Goal: Task Accomplishment & Management: Use online tool/utility

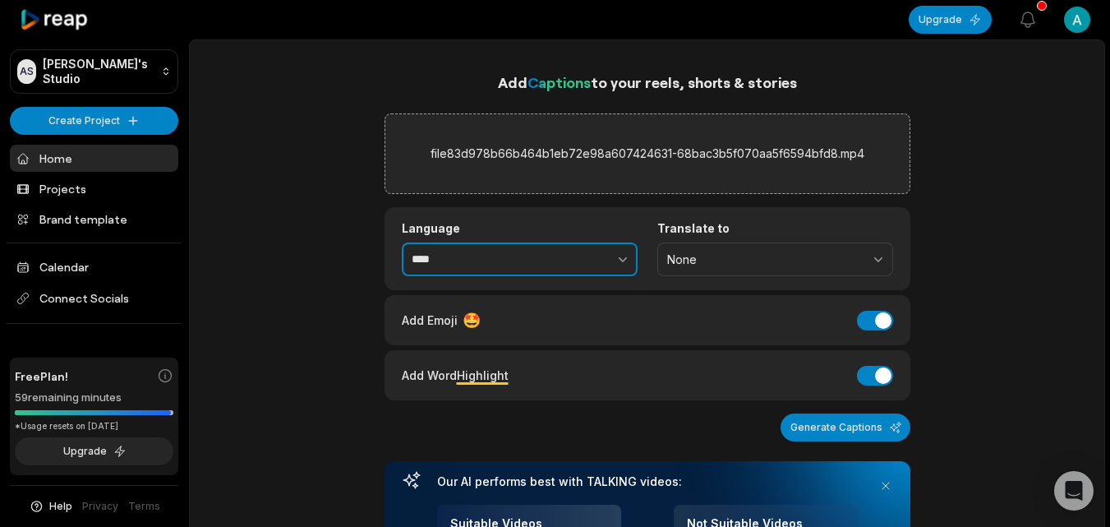
click at [622, 258] on icon "button" at bounding box center [622, 259] width 16 height 16
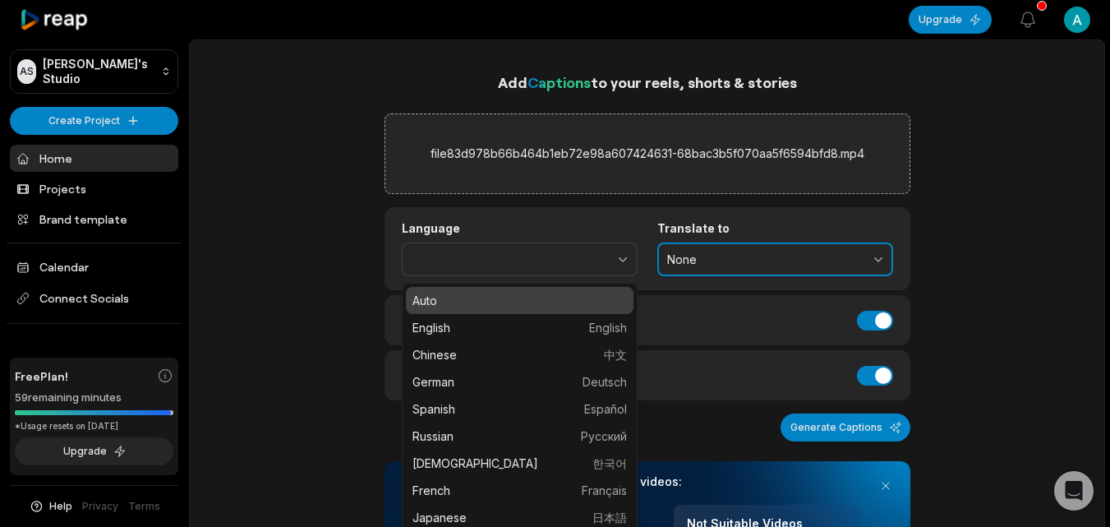
click at [768, 260] on span "None" at bounding box center [763, 259] width 193 height 15
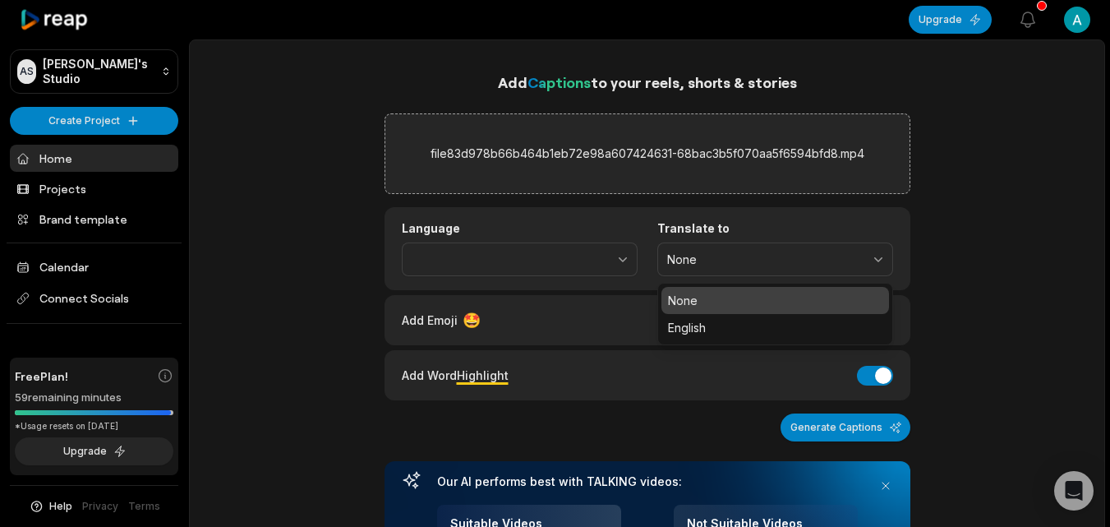
type input "****"
click at [715, 329] on p "English" at bounding box center [775, 327] width 214 height 17
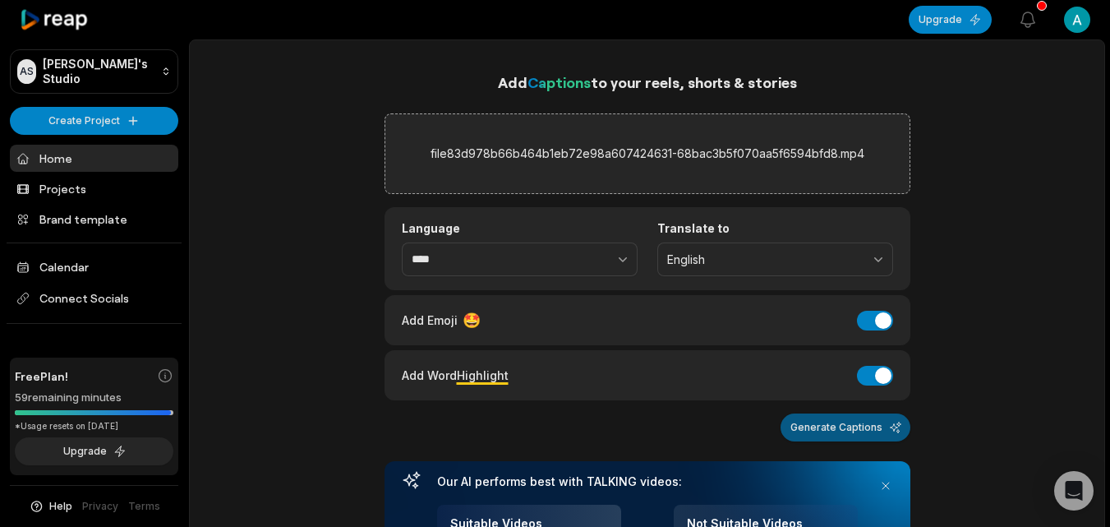
click at [839, 425] on button "Generate Captions" at bounding box center [845, 427] width 130 height 28
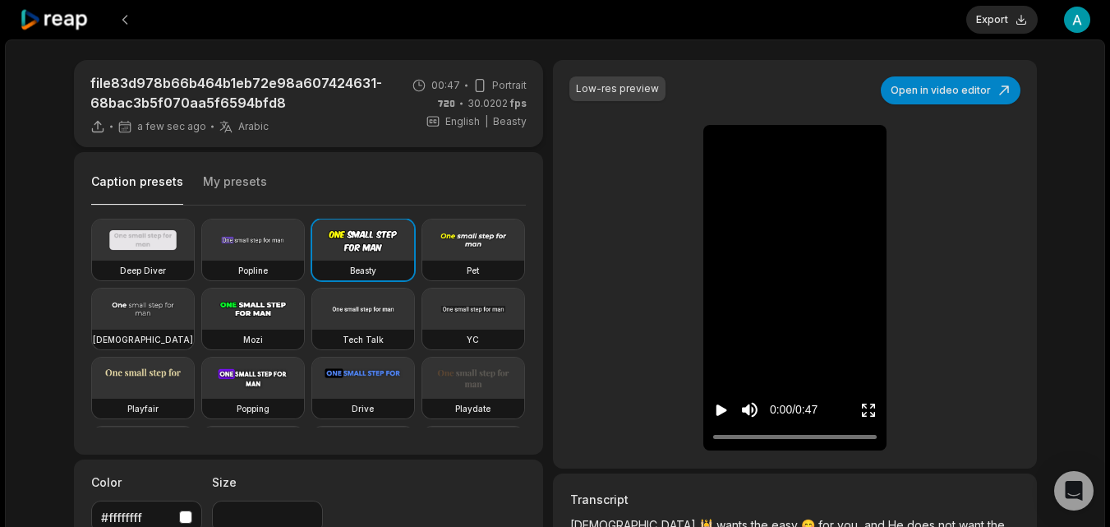
click at [718, 407] on icon "Play video" at bounding box center [721, 409] width 11 height 11
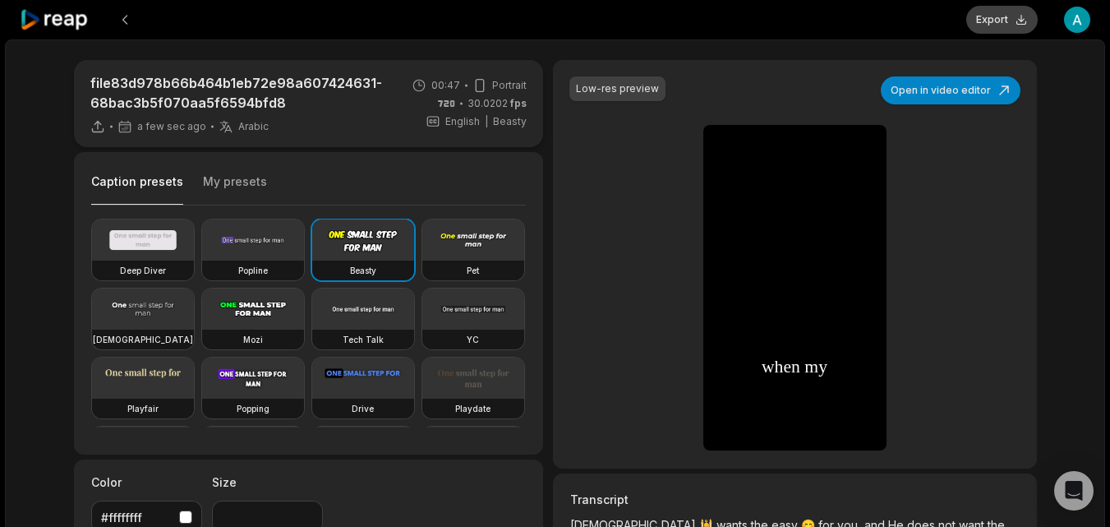
click at [991, 14] on button "Export" at bounding box center [1001, 20] width 71 height 28
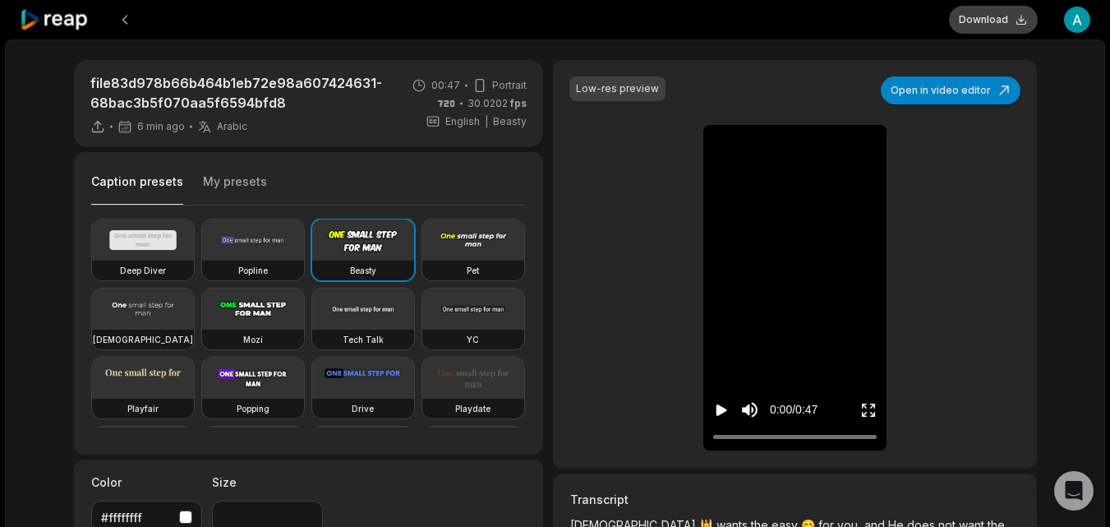
click at [991, 17] on button "Download" at bounding box center [993, 20] width 89 height 28
